Goal: Navigation & Orientation: Find specific page/section

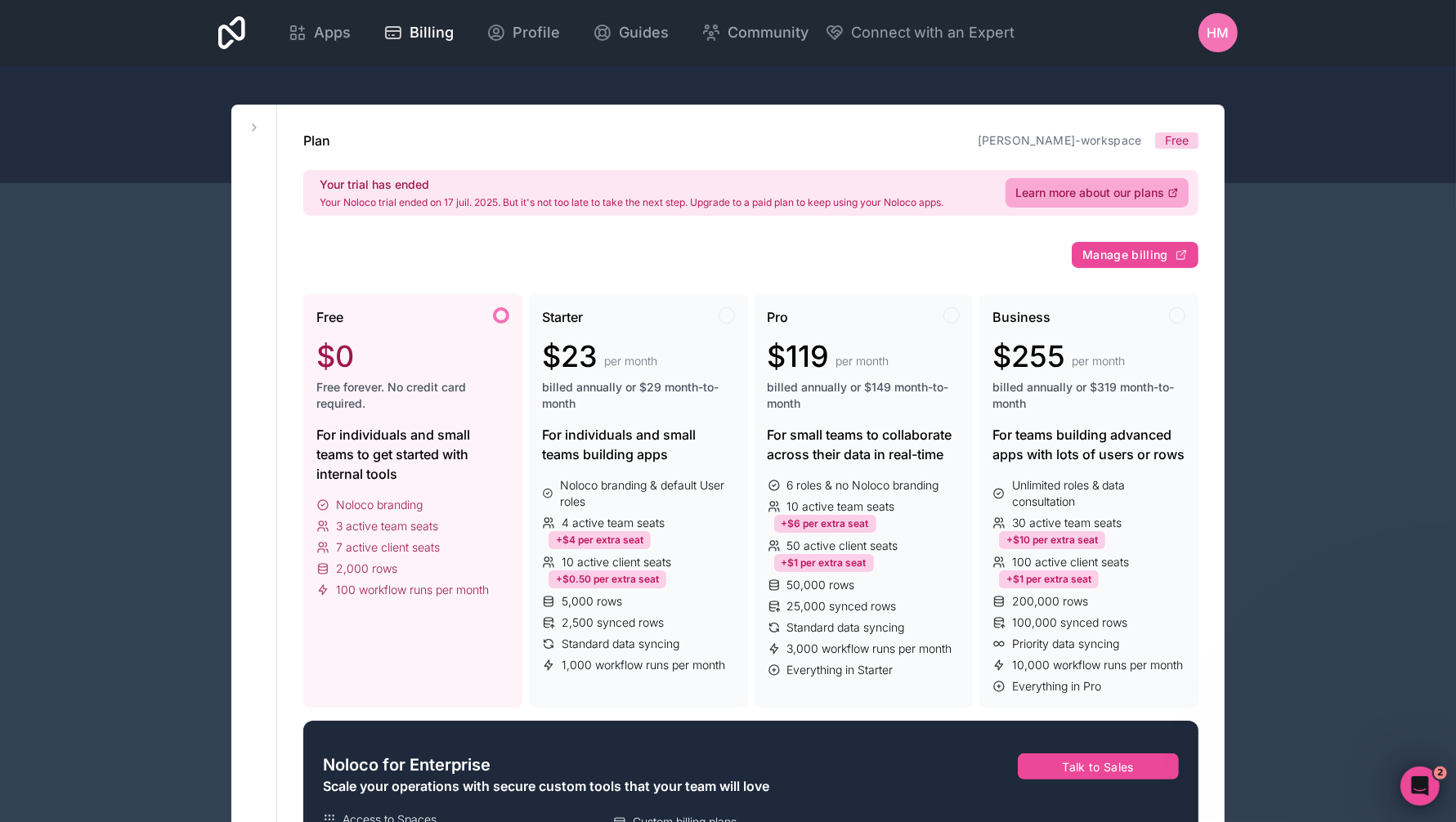
click at [301, 37] on icon at bounding box center [297, 32] width 19 height 19
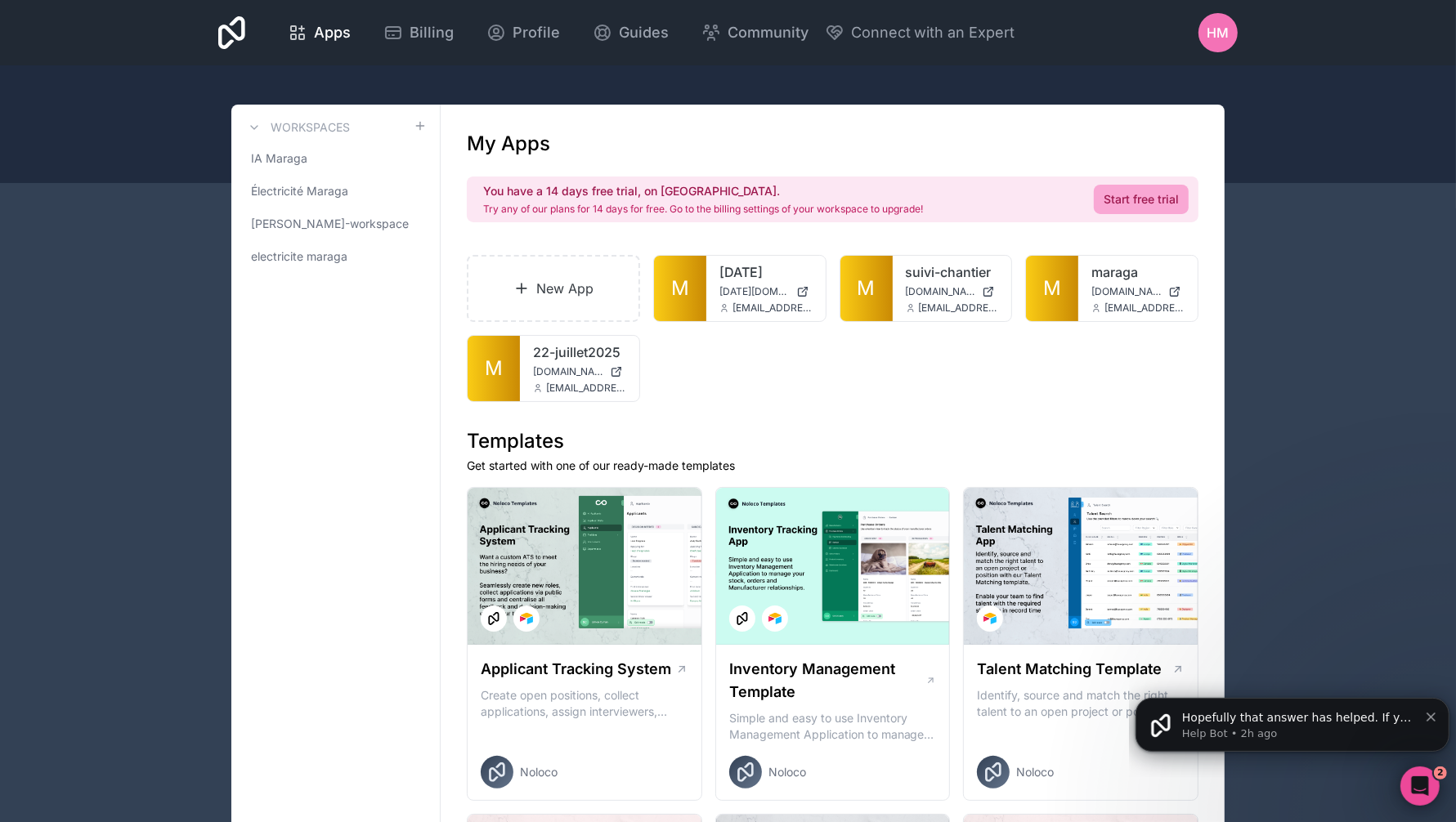
click at [1044, 291] on span "M" at bounding box center [1052, 288] width 18 height 26
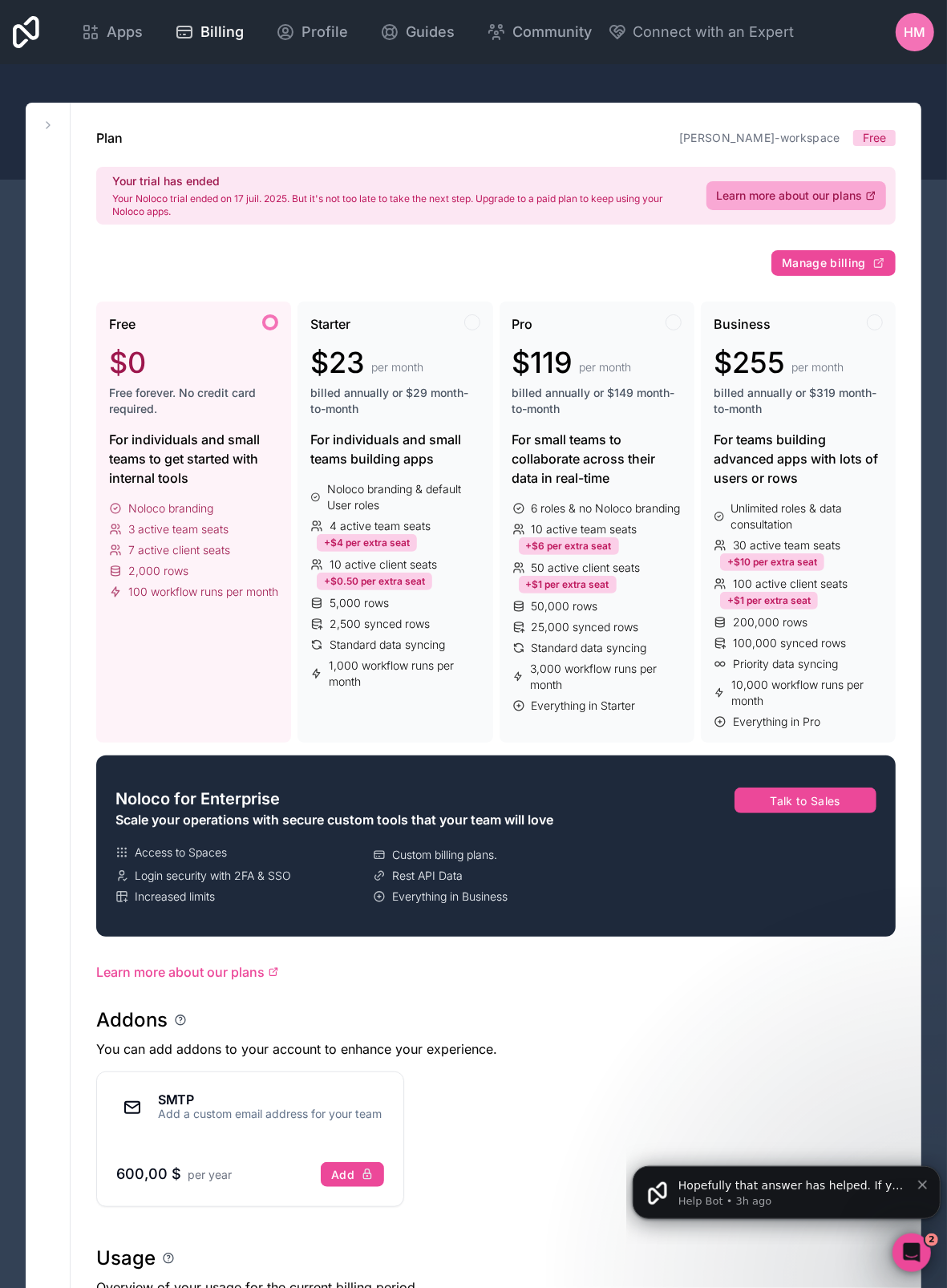
click at [95, 28] on icon at bounding box center [95, 27] width 0 height 5
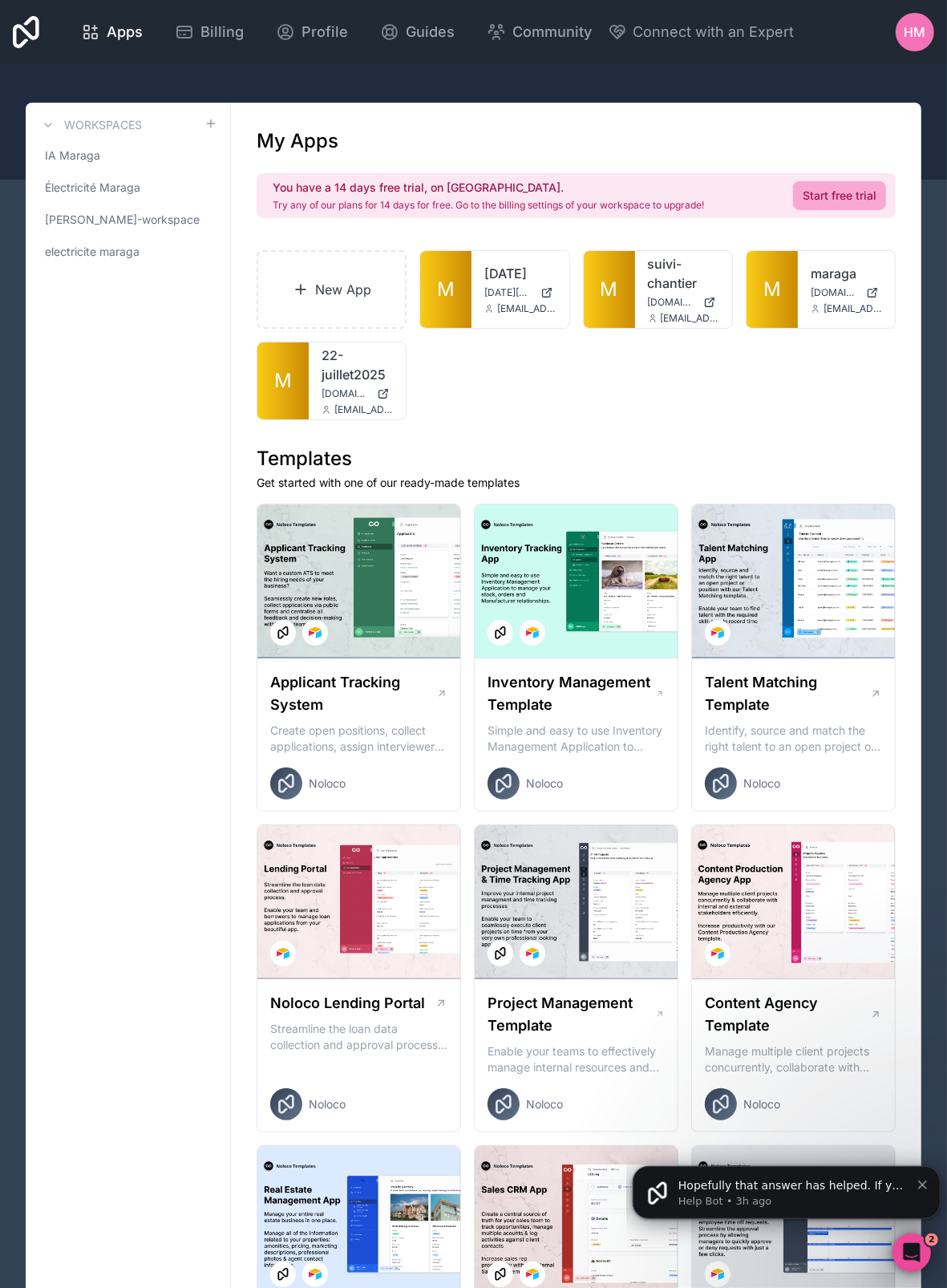
click at [783, 295] on link "M" at bounding box center [772, 289] width 51 height 77
